Goal: Transaction & Acquisition: Purchase product/service

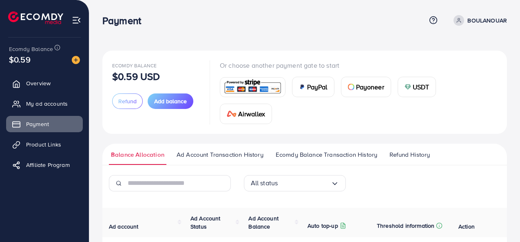
scroll to position [84, 0]
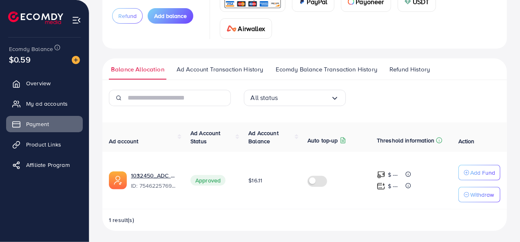
scroll to position [86, 0]
click at [64, 91] on link "Overview" at bounding box center [44, 83] width 77 height 16
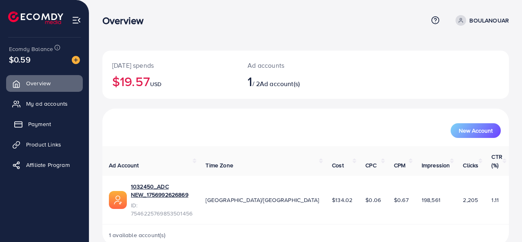
click at [49, 122] on span "Payment" at bounding box center [39, 124] width 23 height 8
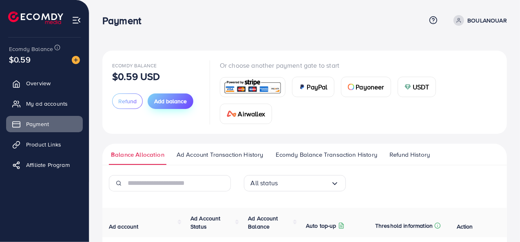
click at [172, 102] on span "Add balance" at bounding box center [170, 101] width 33 height 8
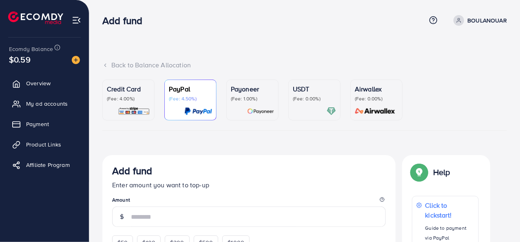
click at [326, 98] on p "(Fee: 0.00%)" at bounding box center [314, 98] width 43 height 7
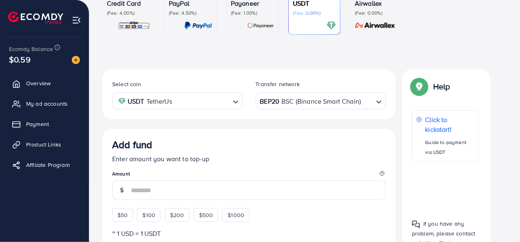
scroll to position [97, 0]
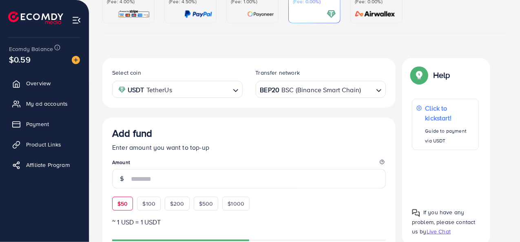
click at [124, 200] on span "$50" at bounding box center [123, 204] width 10 height 8
type input "**"
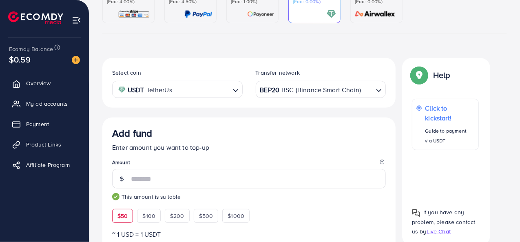
scroll to position [192, 0]
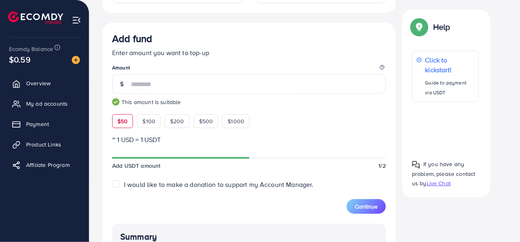
click at [124, 184] on label "I would like to make a donation to support my Account Manager." at bounding box center [219, 184] width 190 height 9
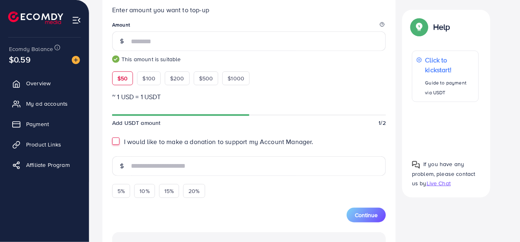
scroll to position [247, 0]
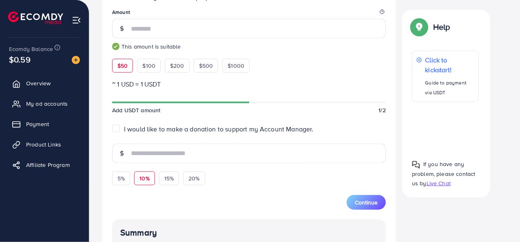
click at [145, 179] on span "10%" at bounding box center [145, 178] width 10 height 8
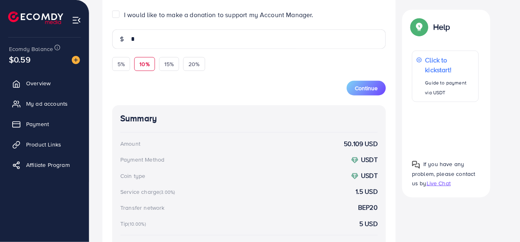
scroll to position [357, 0]
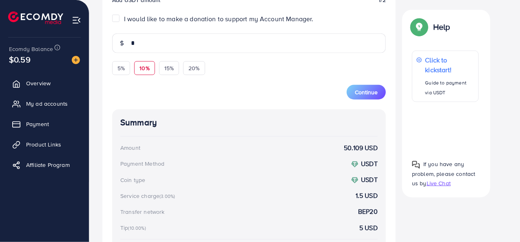
click at [123, 77] on div "Continue" at bounding box center [249, 87] width 274 height 24
click at [122, 68] on span "5%" at bounding box center [121, 68] width 7 height 8
type input "***"
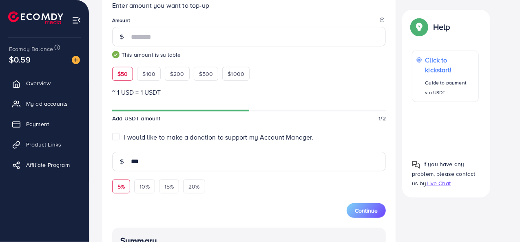
scroll to position [239, 0]
click at [373, 206] on span "Continue" at bounding box center [366, 210] width 23 height 8
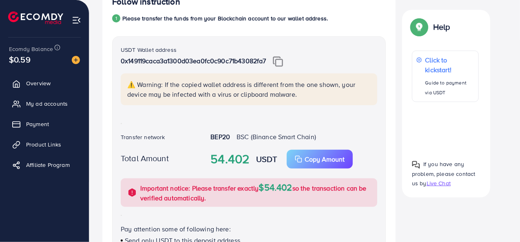
scroll to position [167, 0]
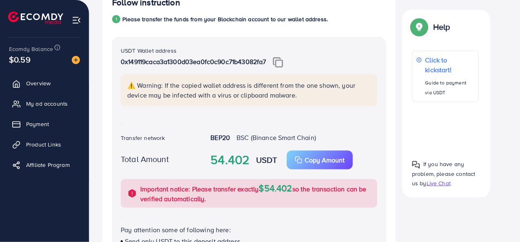
click at [287, 60] on p "0x149119caca3a1300d03ea0fc0c90c71b43082fa7" at bounding box center [249, 62] width 257 height 11
click at [279, 60] on img at bounding box center [278, 62] width 10 height 11
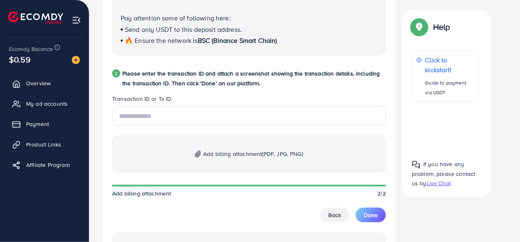
scroll to position [380, 0]
click at [229, 149] on span "Add billing attachment (PDF, JPG, PNG)" at bounding box center [253, 154] width 100 height 10
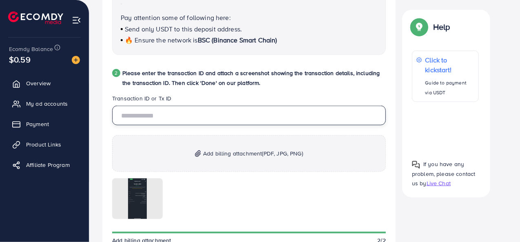
paste input "**********"
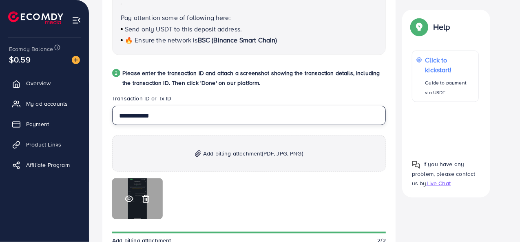
type input "**********"
click at [129, 197] on icon at bounding box center [129, 199] width 9 height 9
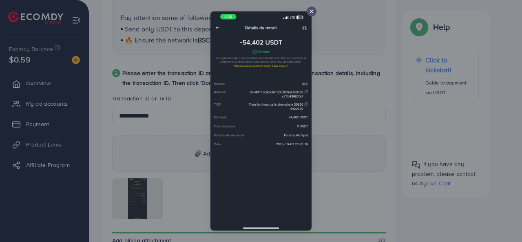
click at [369, 119] on div at bounding box center [261, 121] width 522 height 242
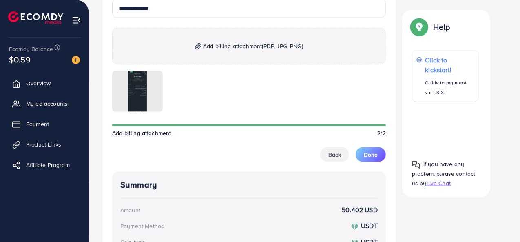
scroll to position [487, 0]
click at [379, 152] on button "Done" at bounding box center [371, 154] width 30 height 15
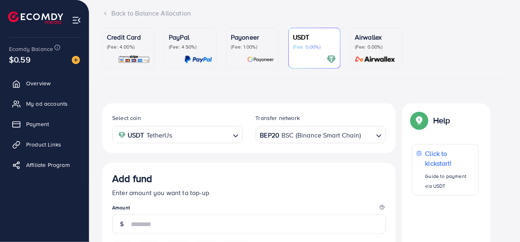
scroll to position [0, 0]
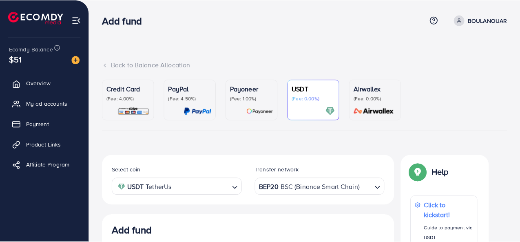
scroll to position [154, 0]
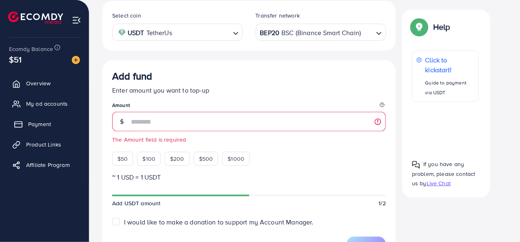
click at [38, 124] on span "Payment" at bounding box center [39, 124] width 23 height 8
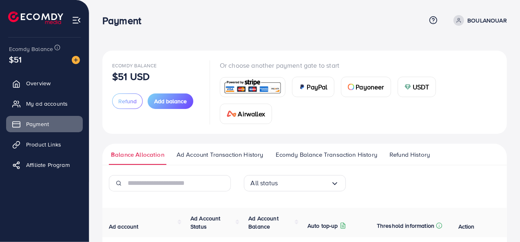
scroll to position [86, 0]
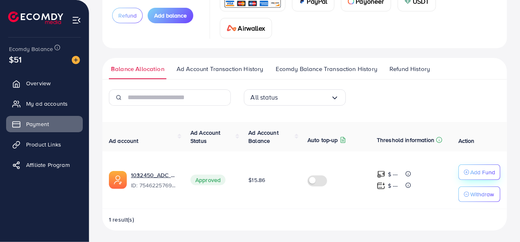
click at [467, 174] on icon "button" at bounding box center [467, 172] width 6 height 6
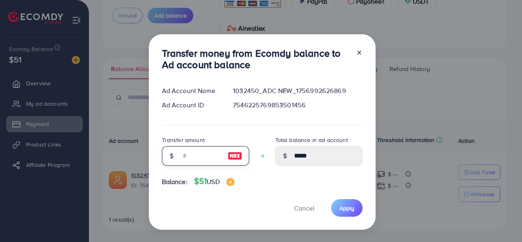
click at [192, 160] on input "number" at bounding box center [201, 156] width 41 height 20
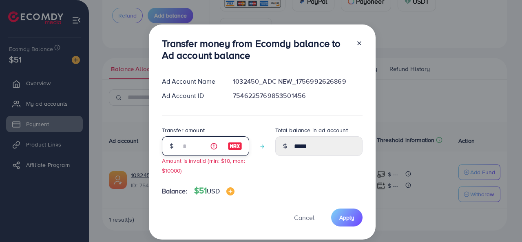
type input "**"
type input "*****"
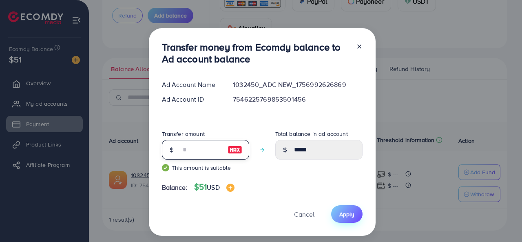
type input "**"
click at [344, 215] on span "Apply" at bounding box center [347, 214] width 15 height 8
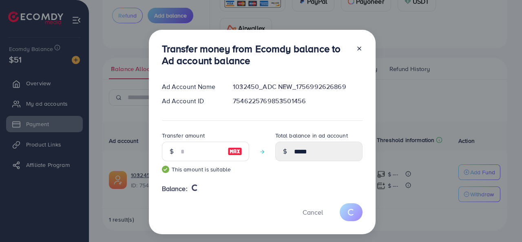
type input "*****"
